Goal: Download file/media

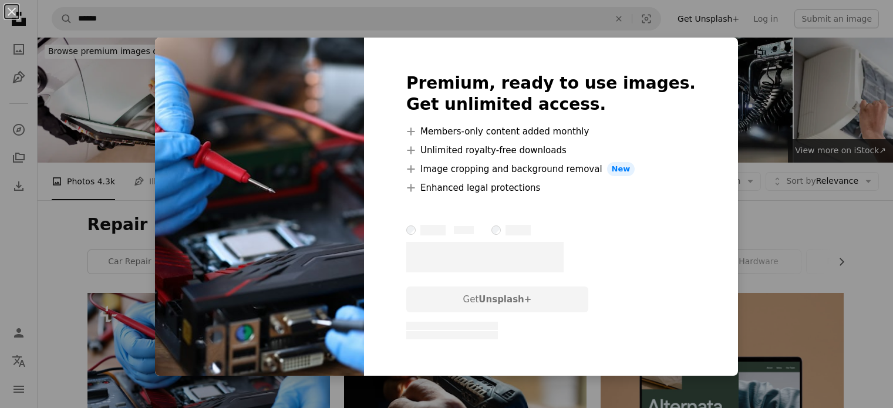
scroll to position [176, 0]
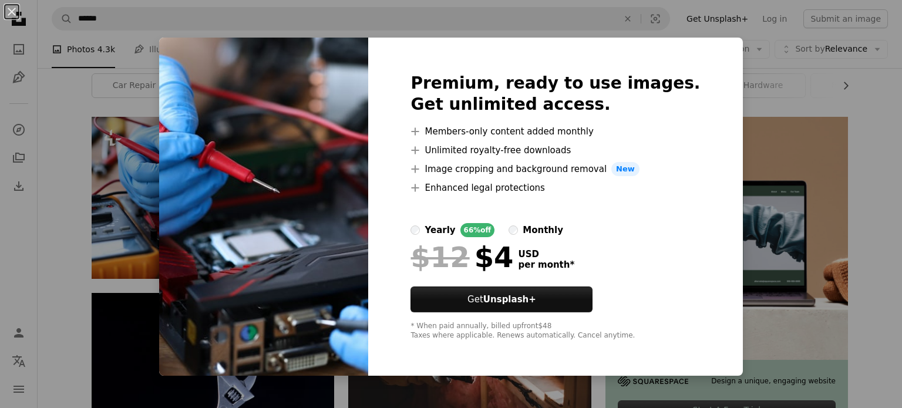
click at [70, 224] on div "An X shape Premium, ready to use images. Get unlimited access. A plus sign Memb…" at bounding box center [451, 204] width 902 height 408
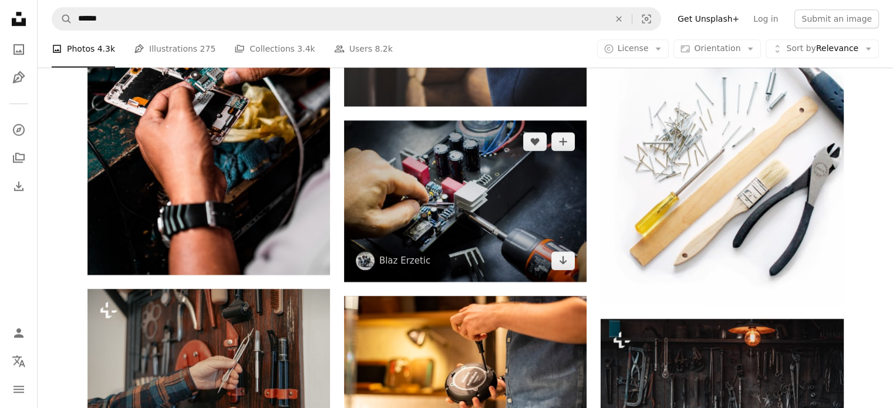
scroll to position [1375, 0]
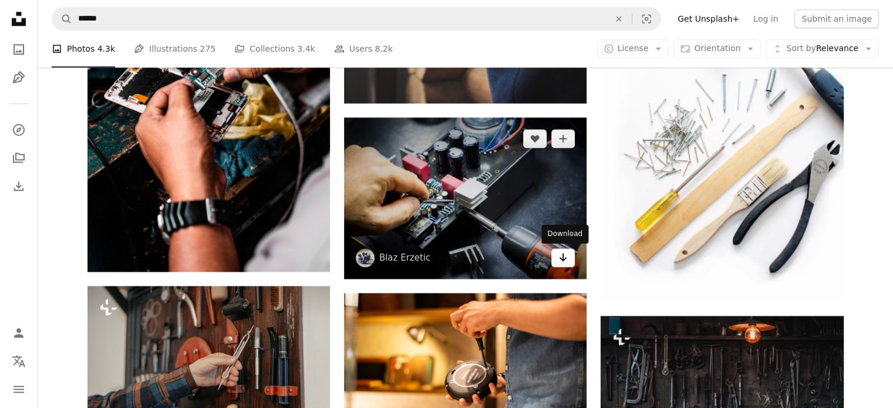
click at [562, 259] on icon "Download" at bounding box center [563, 257] width 8 height 8
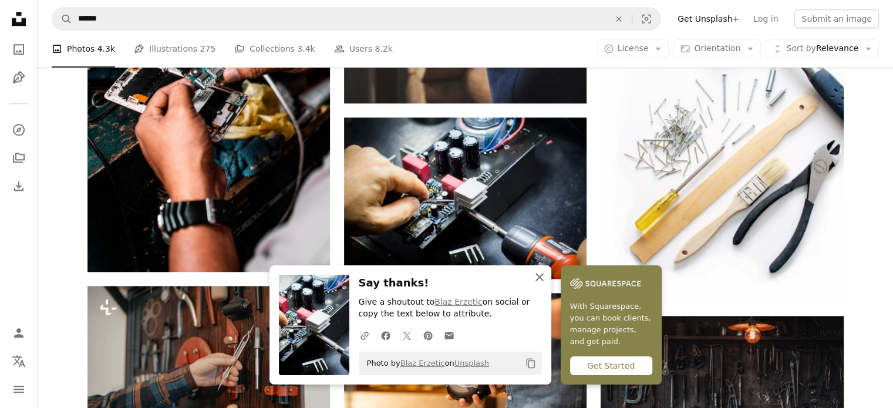
click at [536, 279] on icon "An X shape" at bounding box center [539, 277] width 14 height 14
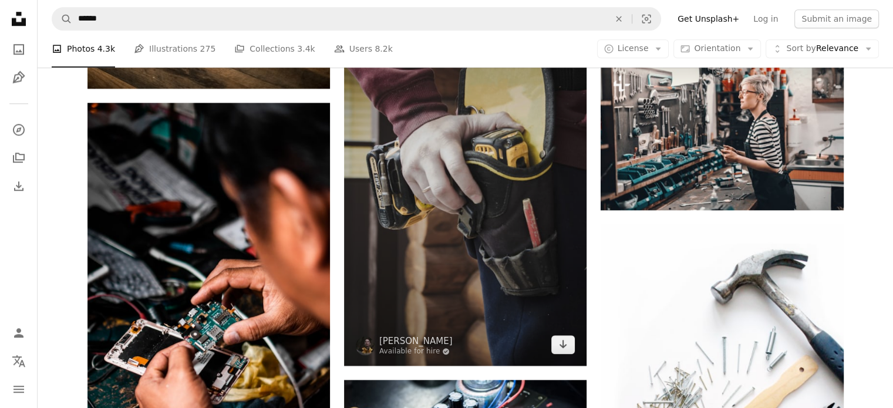
scroll to position [1023, 0]
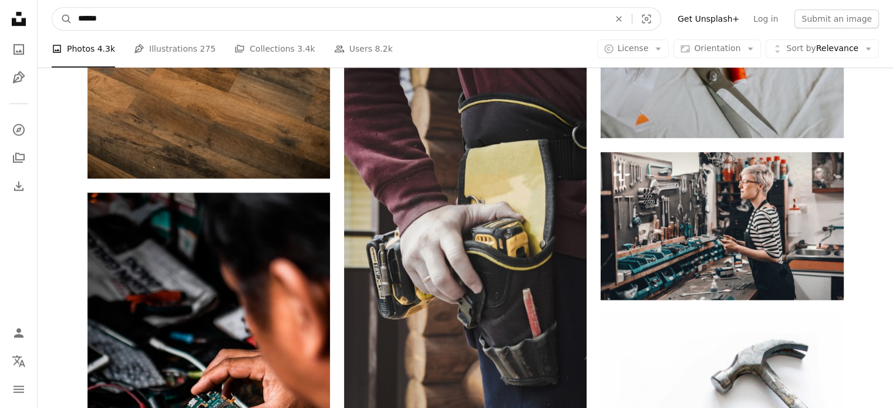
drag, startPoint x: 115, startPoint y: 25, endPoint x: 44, endPoint y: 22, distance: 71.1
click at [44, 22] on nav "A magnifying glass ****** An X shape Visual search Filters Get Unsplash+ Log in…" at bounding box center [465, 19] width 855 height 38
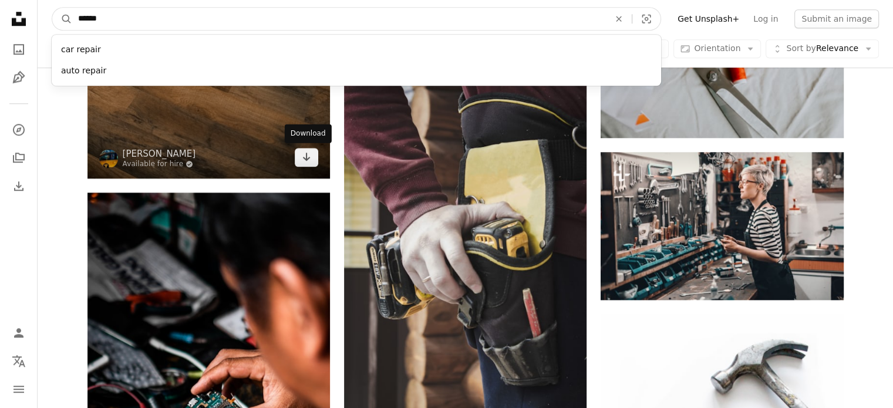
type input "*"
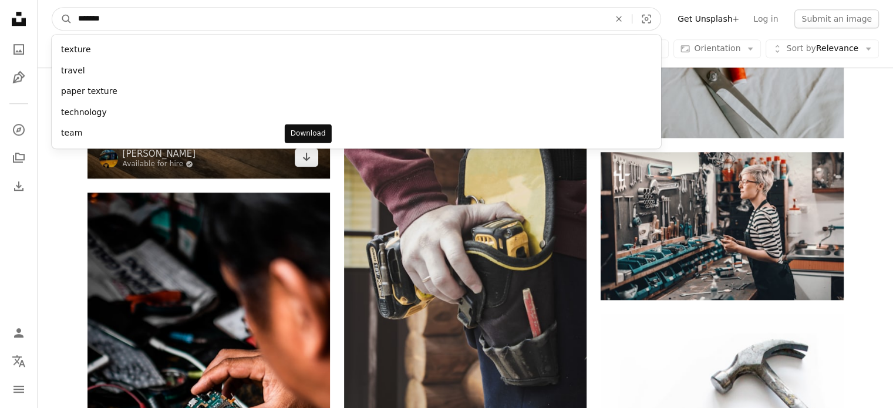
type input "********"
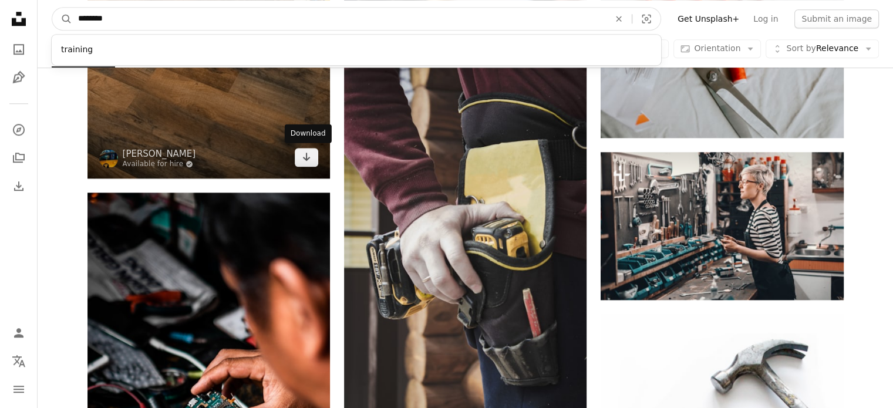
click button "A magnifying glass" at bounding box center [62, 19] width 20 height 22
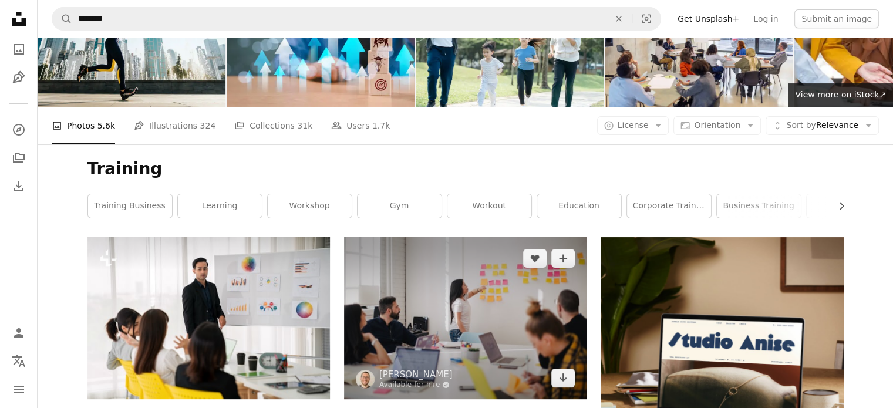
scroll to position [59, 0]
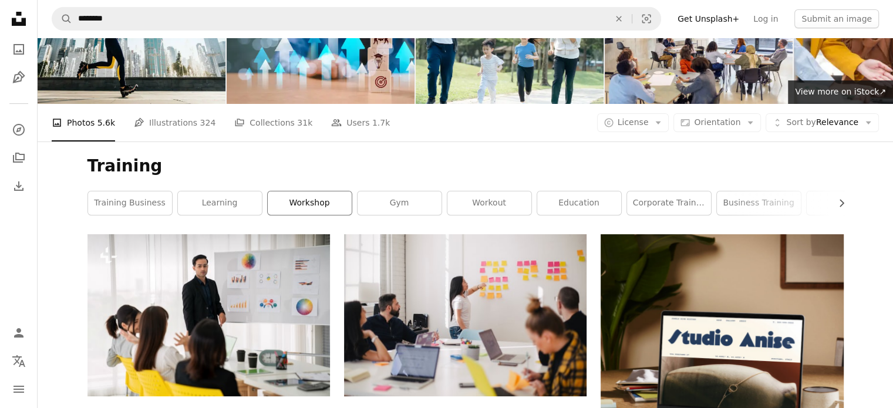
click at [292, 208] on link "workshop" at bounding box center [310, 202] width 84 height 23
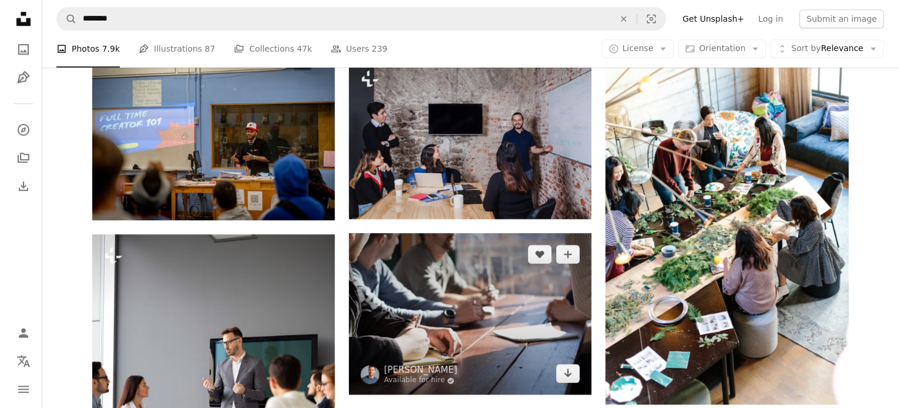
scroll to position [1115, 0]
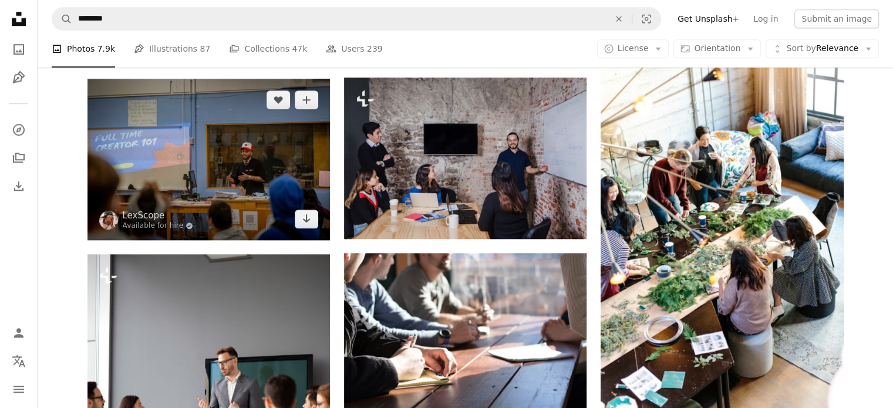
click at [268, 193] on img at bounding box center [208, 159] width 242 height 161
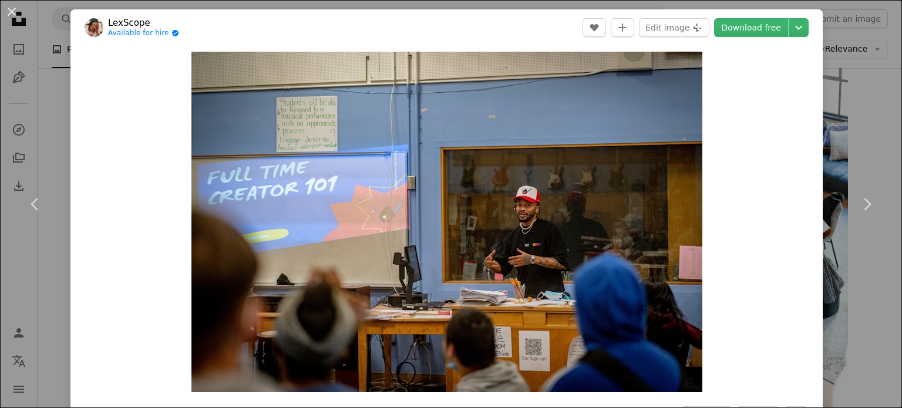
click at [852, 114] on div "An X shape Chevron left Chevron right LexScope Available for hire A checkmark i…" at bounding box center [451, 204] width 902 height 408
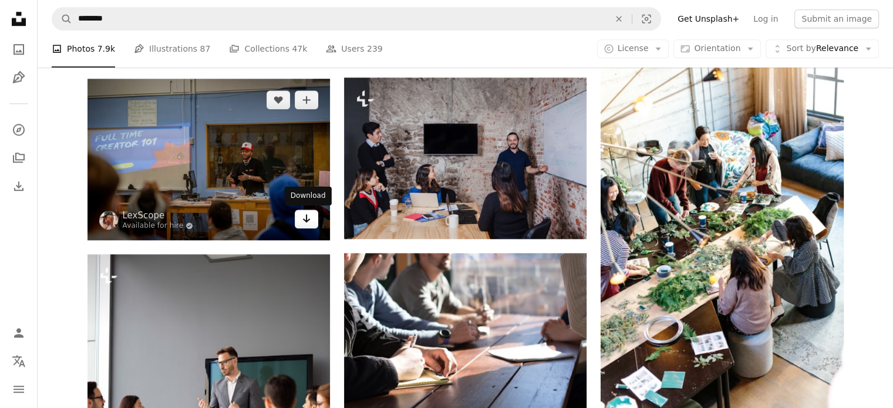
click at [307, 220] on icon "Arrow pointing down" at bounding box center [306, 218] width 9 height 14
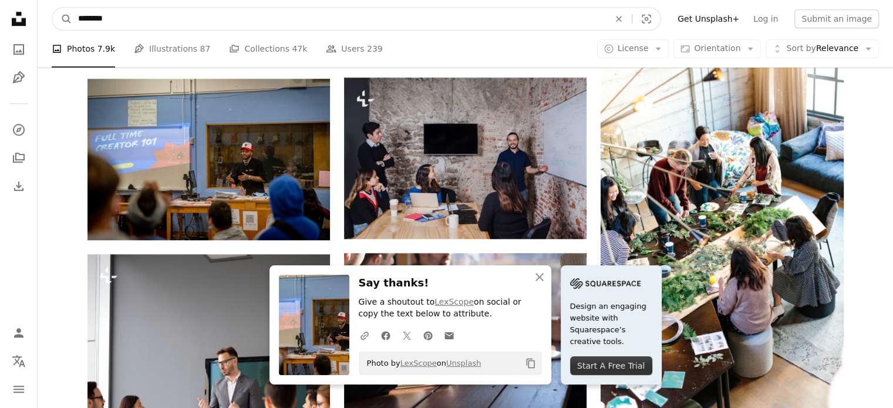
drag, startPoint x: 143, startPoint y: 19, endPoint x: 7, endPoint y: 11, distance: 136.4
type input "**********"
click at [52, 8] on button "A magnifying glass" at bounding box center [62, 19] width 20 height 22
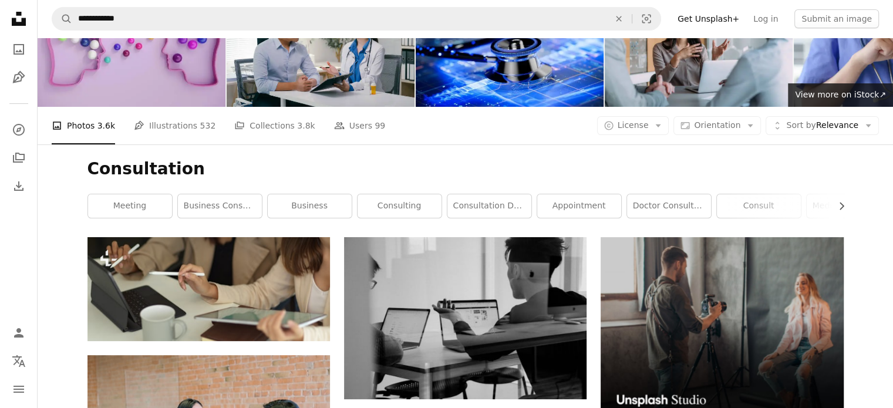
scroll to position [59, 0]
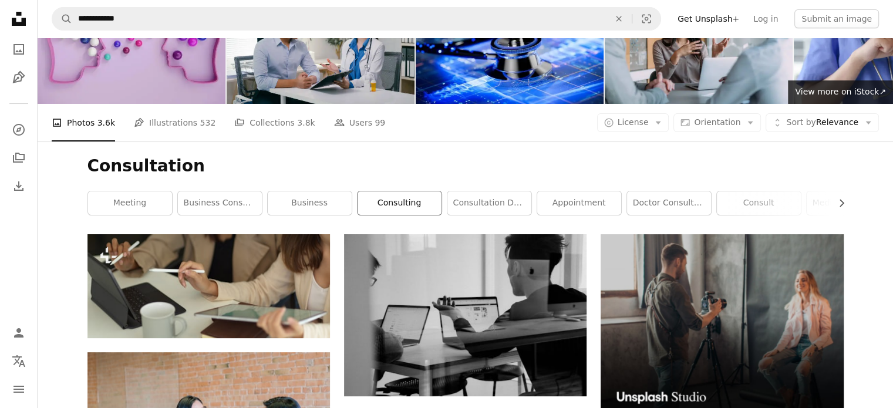
click at [404, 203] on link "consulting" at bounding box center [399, 202] width 84 height 23
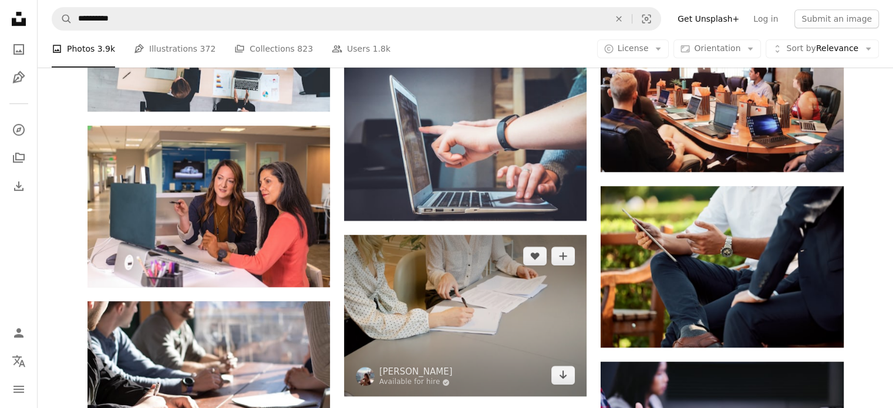
scroll to position [822, 0]
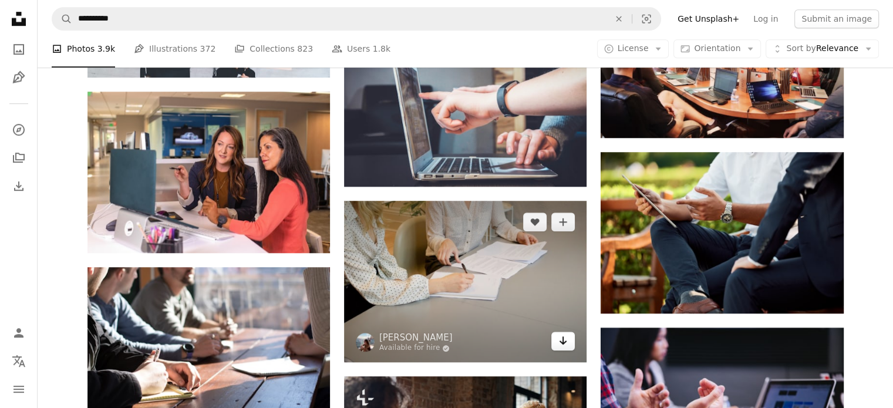
click at [554, 342] on link "Arrow pointing down" at bounding box center [562, 341] width 23 height 19
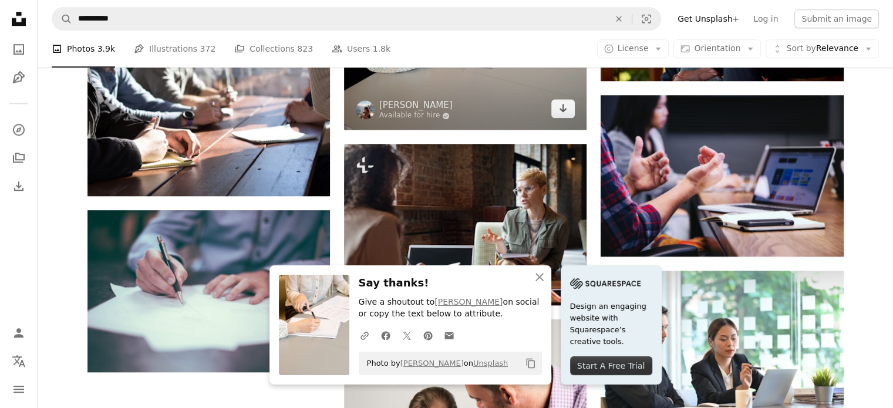
scroll to position [1057, 0]
